Goal: Book appointment/travel/reservation

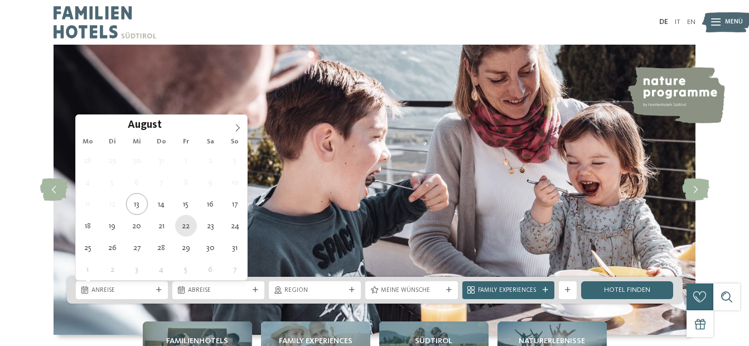
type div "[DATE]"
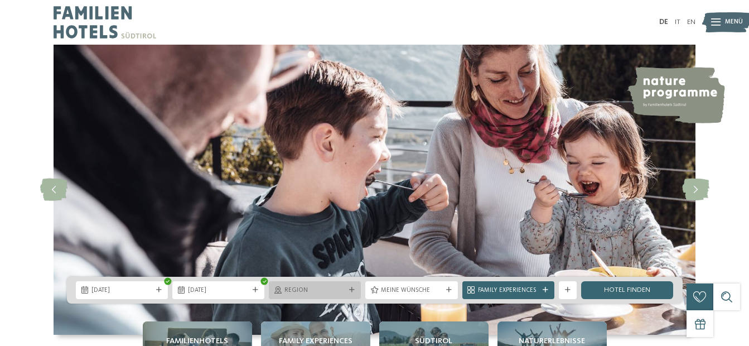
click at [296, 285] on div "Region" at bounding box center [314, 289] width 65 height 9
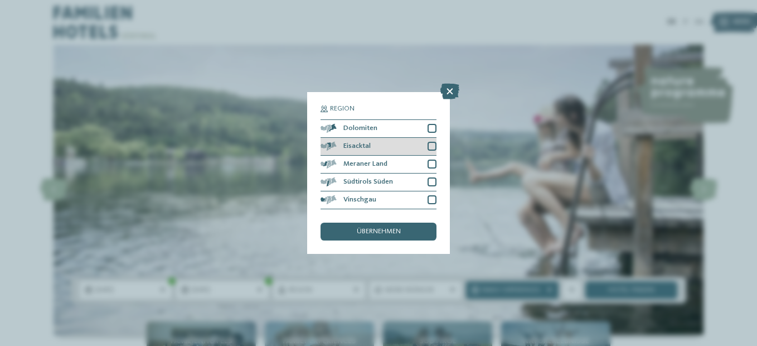
click at [430, 146] on div at bounding box center [432, 146] width 9 height 9
click at [367, 231] on span "übernehmen" at bounding box center [379, 231] width 44 height 7
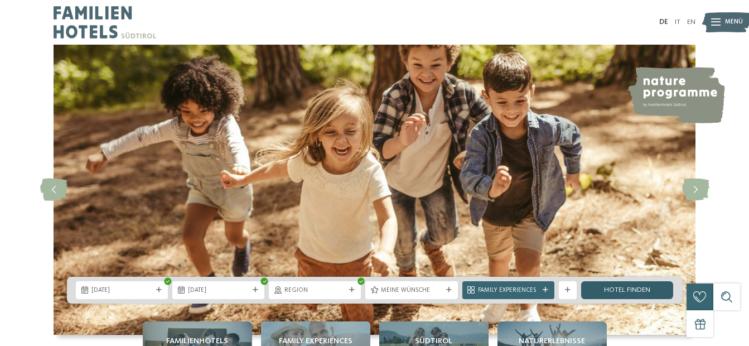
click at [623, 287] on link "Hotel finden" at bounding box center [627, 290] width 92 height 18
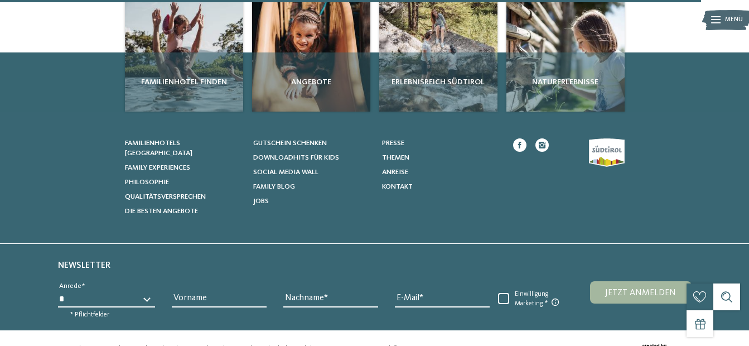
scroll to position [1279, 0]
